Goal: Information Seeking & Learning: Learn about a topic

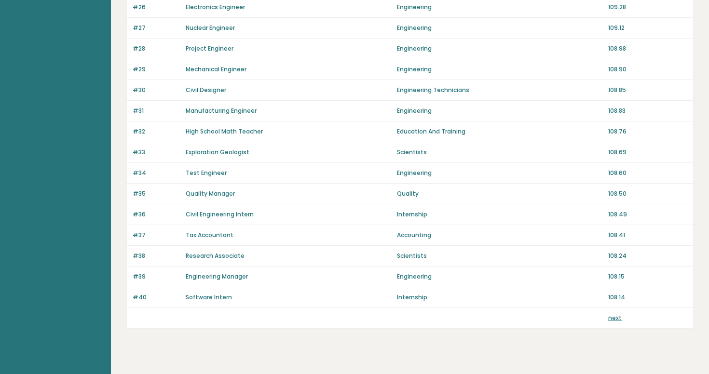
scroll to position [647, 0]
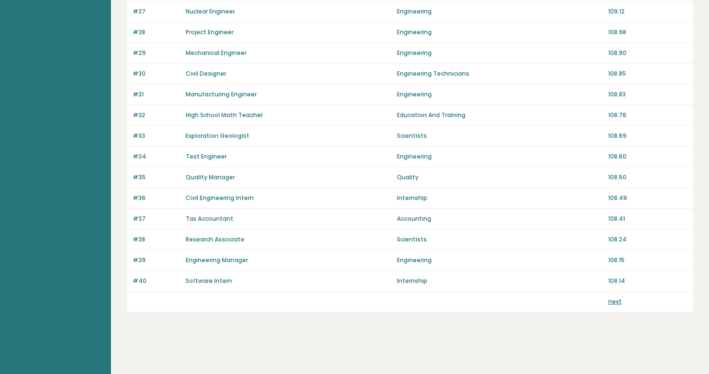
click at [613, 303] on link "next" at bounding box center [615, 302] width 14 height 8
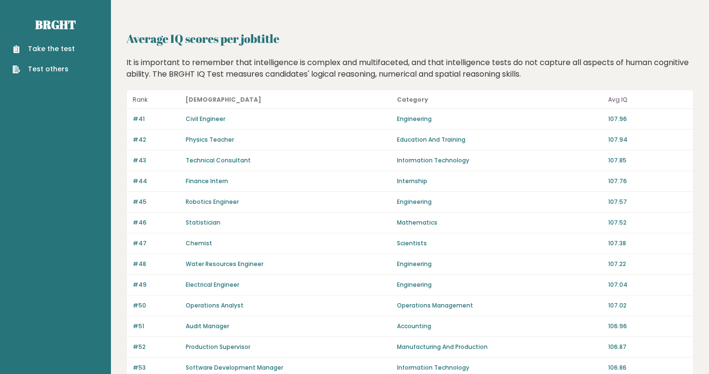
click at [67, 51] on link "Take the test" at bounding box center [44, 49] width 62 height 10
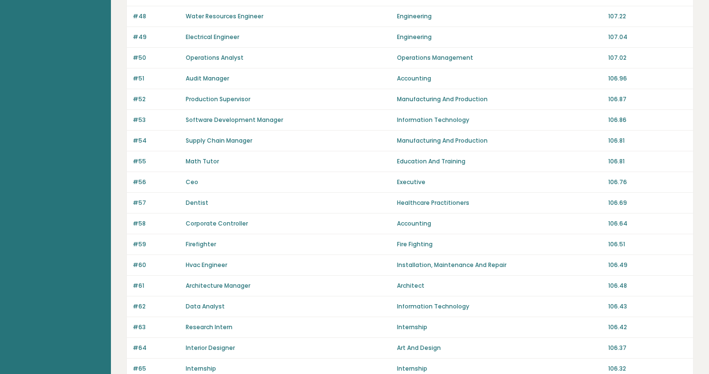
scroll to position [346, 0]
